Goal: Task Accomplishment & Management: Use online tool/utility

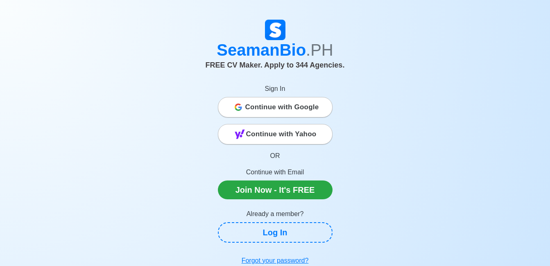
click at [287, 113] on span "Continue with Google" at bounding box center [282, 107] width 74 height 16
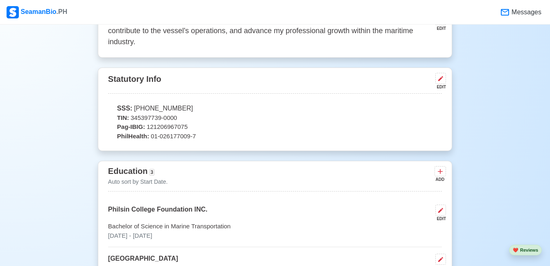
scroll to position [328, 0]
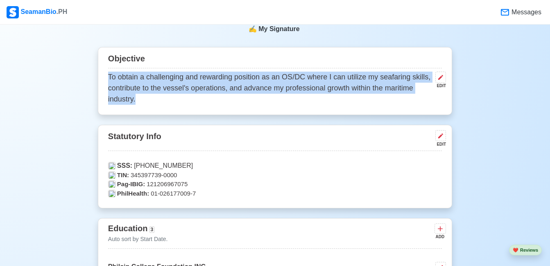
drag, startPoint x: 140, startPoint y: 99, endPoint x: 109, endPoint y: 77, distance: 38.0
click at [109, 77] on p "To obtain a challenging and rewarding position as an OS/DC where I can utilize …" at bounding box center [270, 88] width 324 height 33
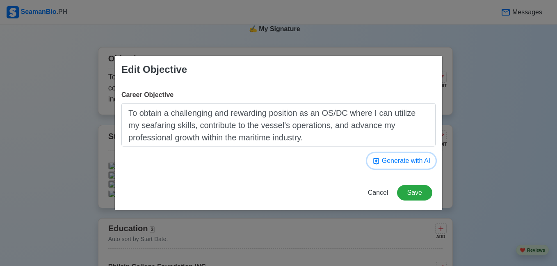
click at [397, 163] on button "Generate with AI" at bounding box center [401, 161] width 68 height 16
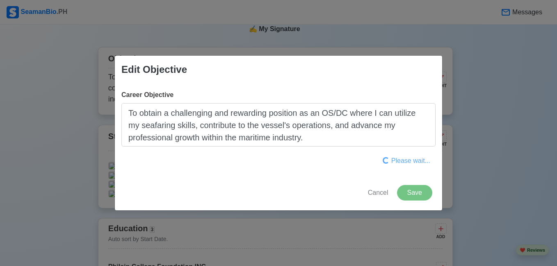
type textarea "To obtain a position as an Officer/Survival and Emergency (Survival Craft) Offi…"
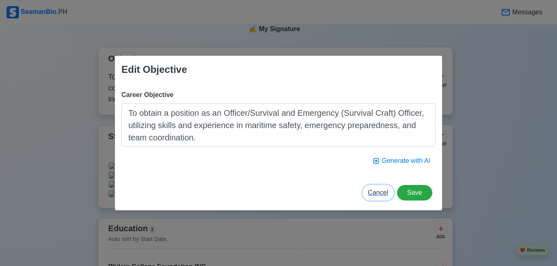
click at [384, 191] on span "Cancel" at bounding box center [378, 192] width 20 height 7
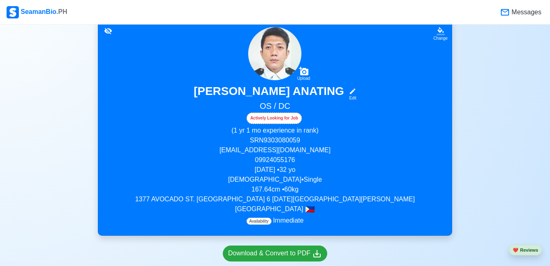
scroll to position [0, 0]
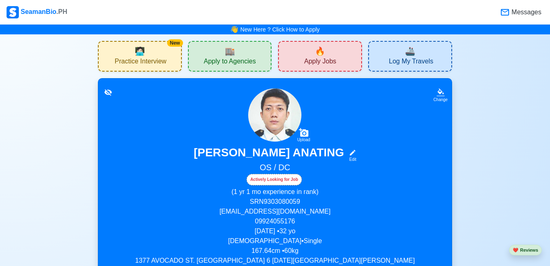
click at [331, 59] on span "Apply Jobs" at bounding box center [320, 62] width 32 height 10
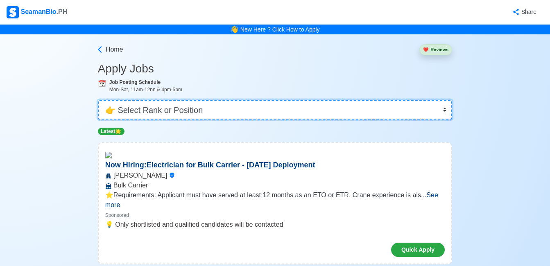
click at [226, 110] on select "👉 Select Rank or Position Master Chief Officer 2nd Officer 3rd Officer Junior O…" at bounding box center [275, 110] width 354 height 20
select select "Ordinary Seaman"
click at [99, 100] on select "👉 Select Rank or Position Master Chief Officer 2nd Officer 3rd Officer Junior O…" at bounding box center [275, 110] width 354 height 20
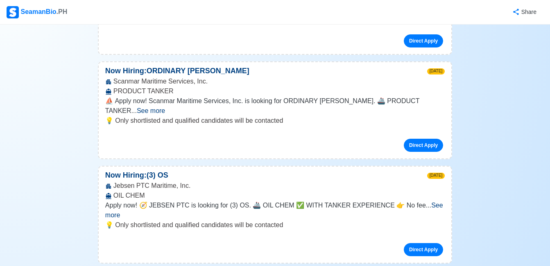
scroll to position [2090, 0]
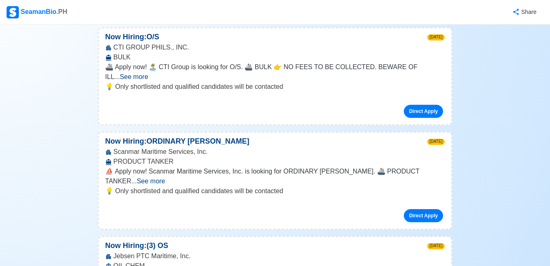
drag, startPoint x: 185, startPoint y: 71, endPoint x: 114, endPoint y: 68, distance: 71.4
click at [114, 252] on div "Jebsen PTC Maritime, Inc. OIL CHEM" at bounding box center [275, 262] width 353 height 20
copy div "Jebsen PTC Maritime, Inc"
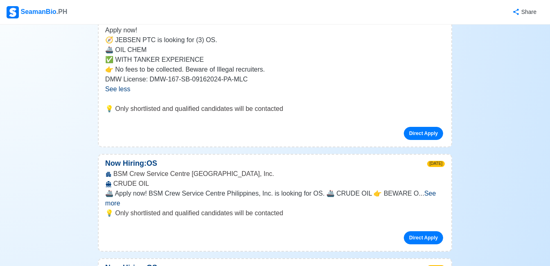
scroll to position [2377, 0]
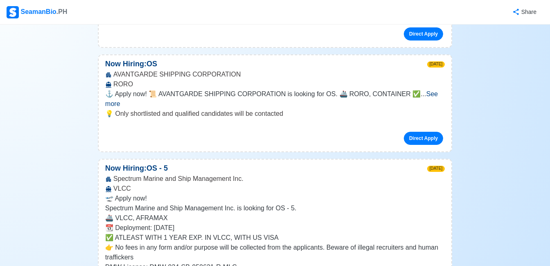
scroll to position [2541, 0]
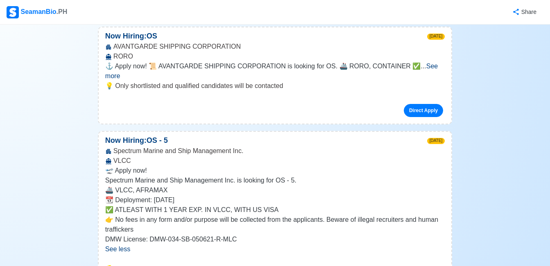
scroll to position [2582, 0]
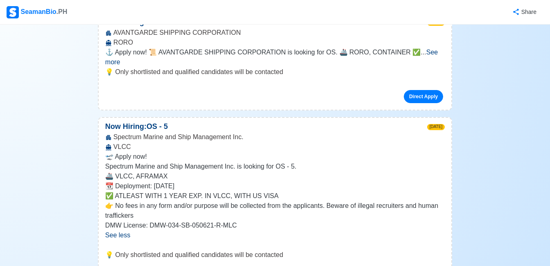
drag, startPoint x: 218, startPoint y: 173, endPoint x: 171, endPoint y: 171, distance: 47.2
copy p "IGF CERTIFICATE"
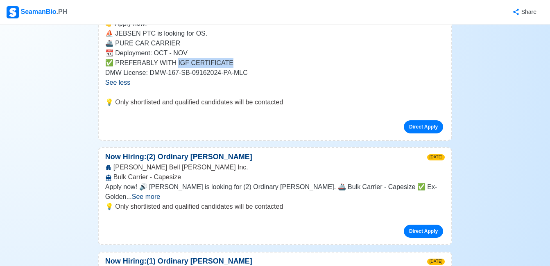
scroll to position [2910, 0]
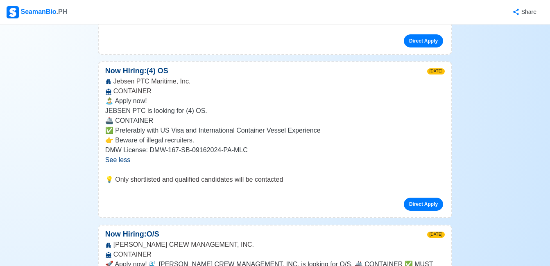
scroll to position [3196, 0]
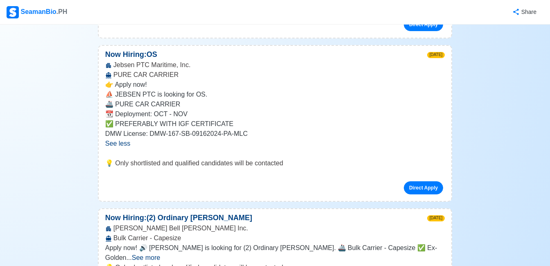
scroll to position [2828, 0]
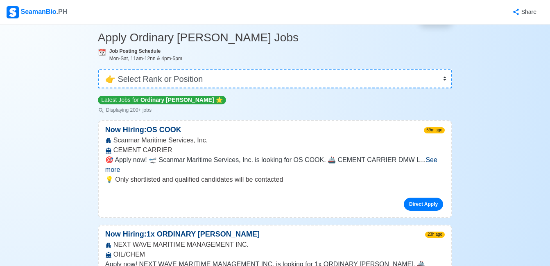
scroll to position [0, 0]
